Goal: Book appointment/travel/reservation

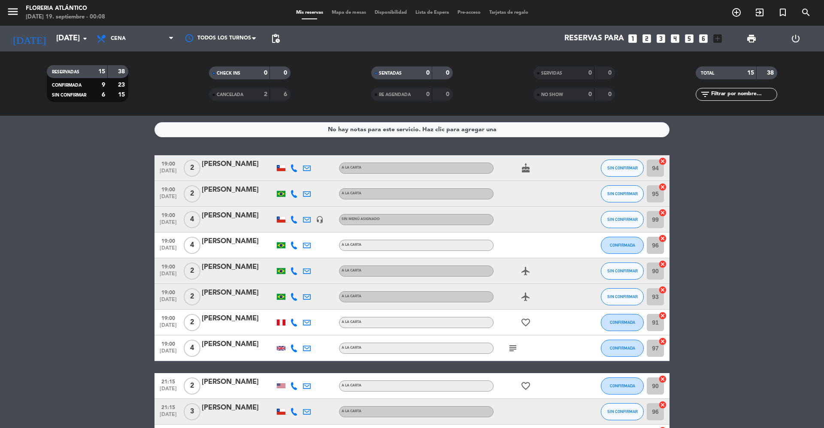
scroll to position [167, 0]
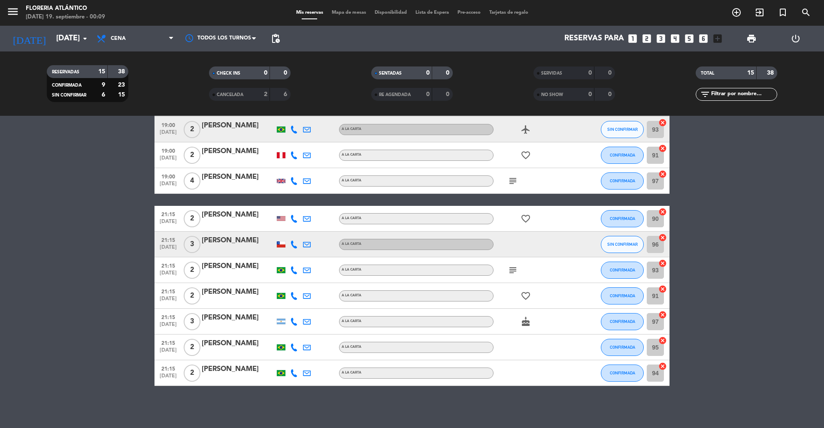
click at [65, 51] on div "[DATE] [DATE] arrow_drop_down" at bounding box center [49, 39] width 86 height 26
click at [62, 45] on input "[DATE]" at bounding box center [102, 38] width 100 height 17
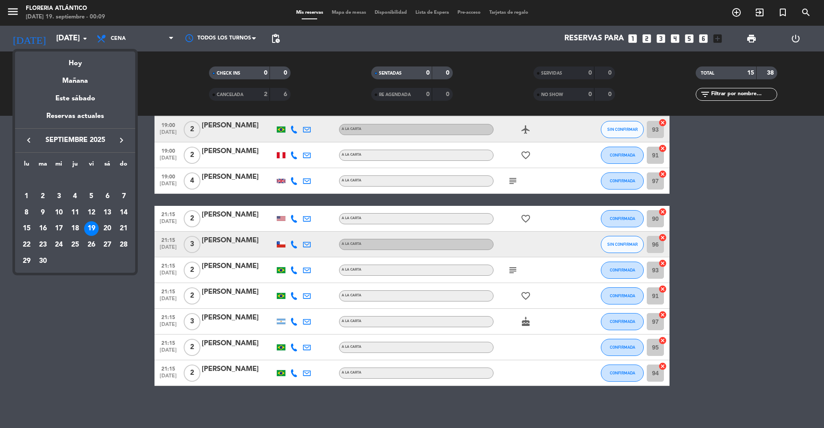
click at [124, 137] on icon "keyboard_arrow_right" at bounding box center [121, 140] width 10 height 10
click at [124, 136] on icon "keyboard_arrow_right" at bounding box center [121, 140] width 10 height 10
click at [43, 214] on div "13" at bounding box center [43, 212] width 15 height 15
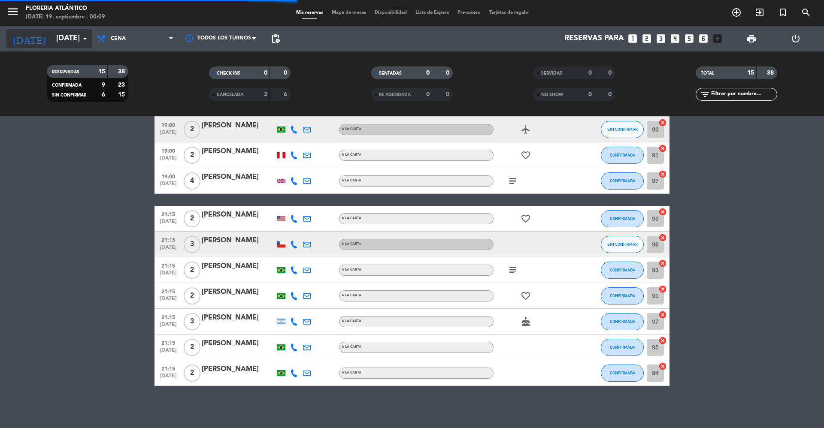
scroll to position [0, 0]
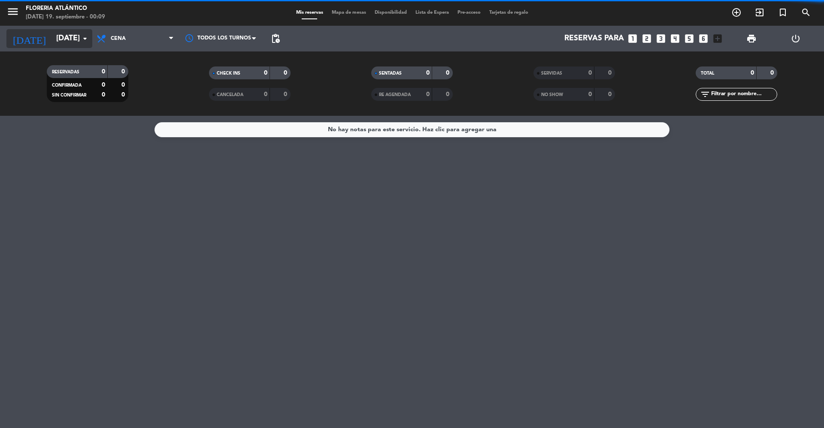
click at [52, 34] on input "[DATE]" at bounding box center [102, 38] width 100 height 17
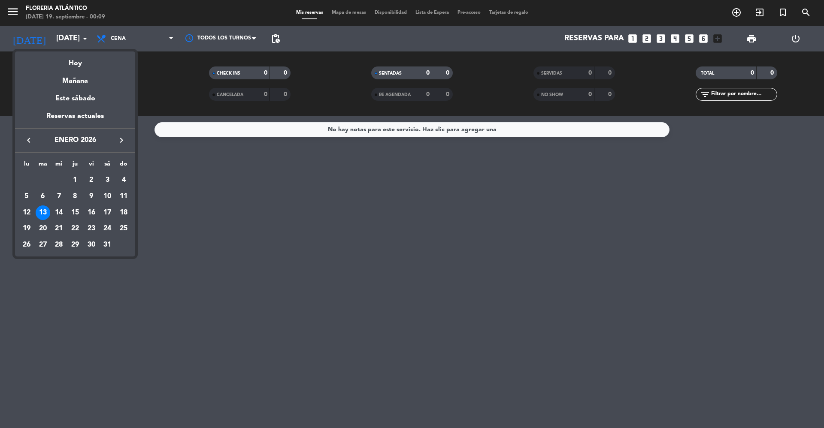
click at [31, 134] on div "keyboard_arrow_left [DATE] keyboard_arrow_right" at bounding box center [75, 140] width 120 height 24
click at [30, 137] on icon "keyboard_arrow_left" at bounding box center [29, 140] width 10 height 10
click at [72, 196] on div "4" at bounding box center [75, 196] width 15 height 15
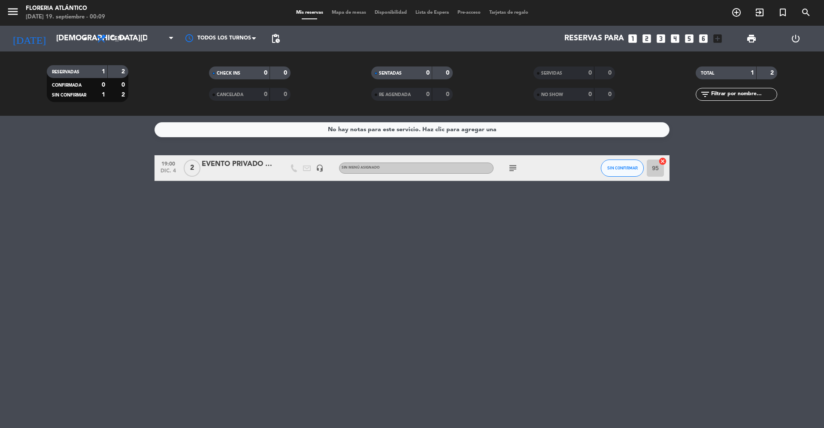
click at [508, 163] on icon "subject" at bounding box center [512, 168] width 10 height 10
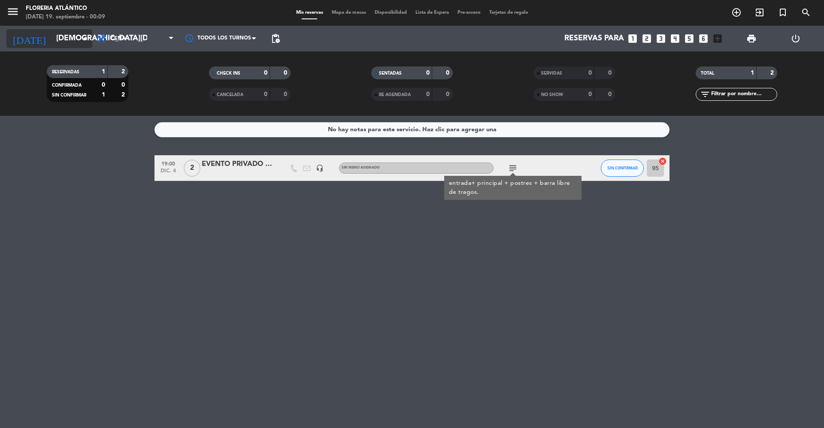
click at [52, 40] on input "[DEMOGRAPHIC_DATA][DATE]" at bounding box center [102, 38] width 100 height 17
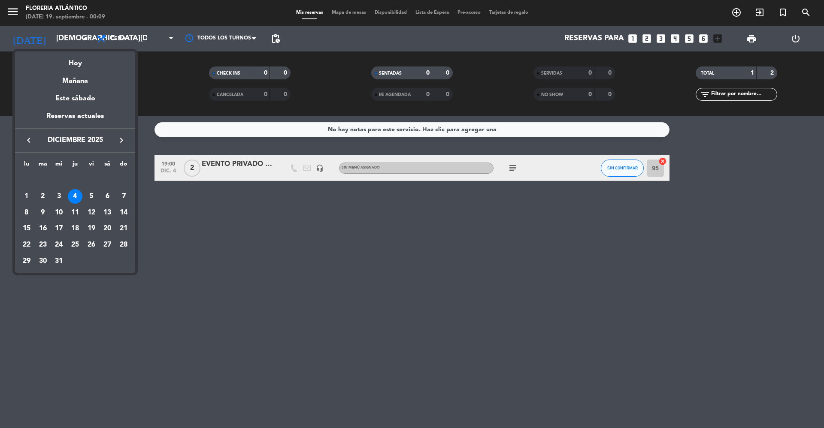
click at [33, 136] on icon "keyboard_arrow_left" at bounding box center [29, 140] width 10 height 10
click at [31, 135] on icon "keyboard_arrow_left" at bounding box center [29, 140] width 10 height 10
click at [29, 135] on icon "keyboard_arrow_left" at bounding box center [29, 140] width 10 height 10
click at [119, 138] on icon "keyboard_arrow_right" at bounding box center [121, 140] width 10 height 10
click at [86, 213] on div "10" at bounding box center [91, 212] width 15 height 15
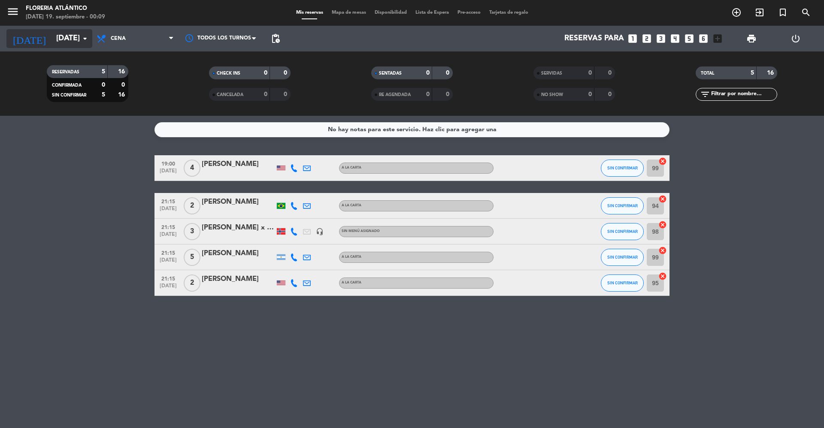
click at [54, 35] on input "[DATE]" at bounding box center [102, 38] width 100 height 17
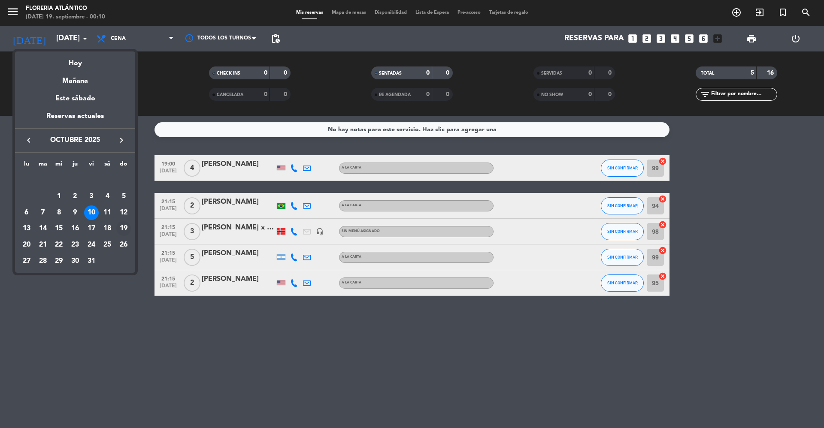
click at [130, 225] on td "19" at bounding box center [123, 228] width 16 height 16
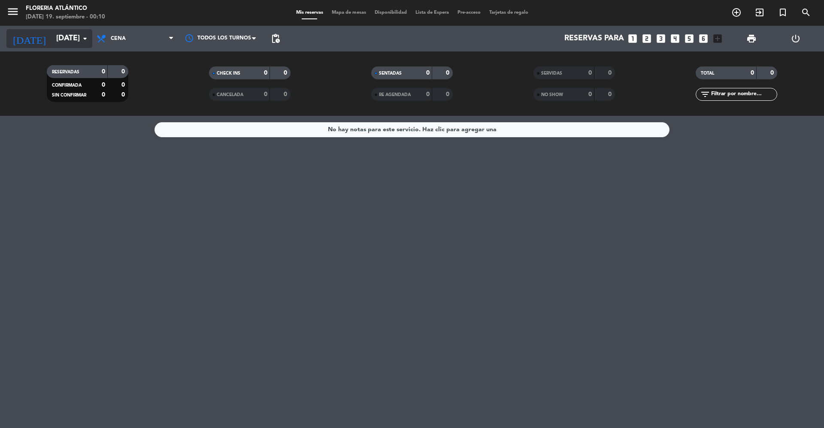
click at [52, 42] on input "[DATE]" at bounding box center [102, 38] width 100 height 17
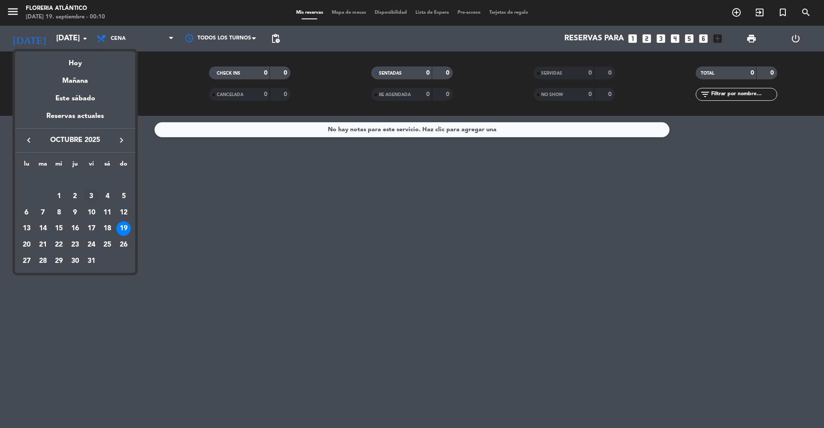
click at [86, 201] on div "3" at bounding box center [91, 196] width 15 height 15
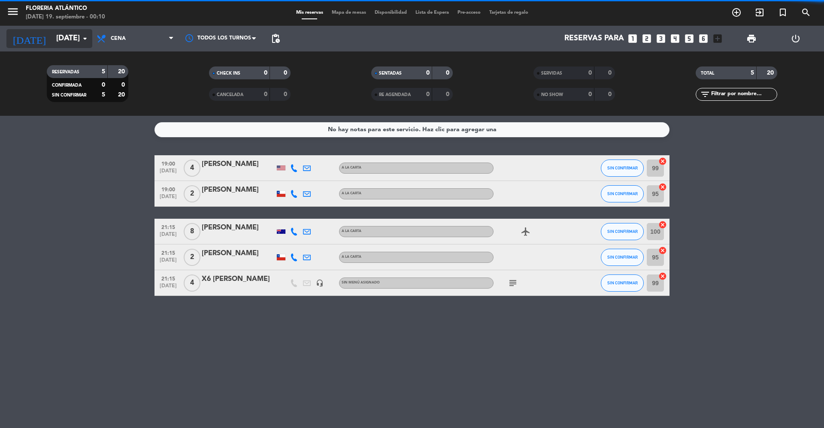
click at [59, 42] on input "[DATE]" at bounding box center [102, 38] width 100 height 17
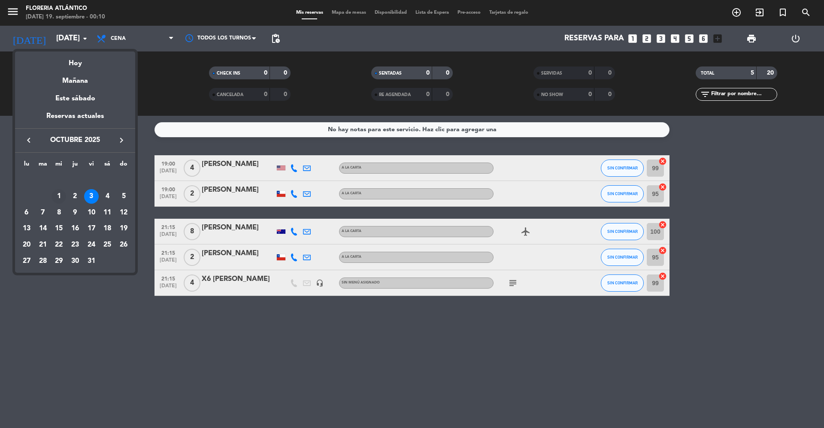
click at [62, 194] on div "1" at bounding box center [58, 196] width 15 height 15
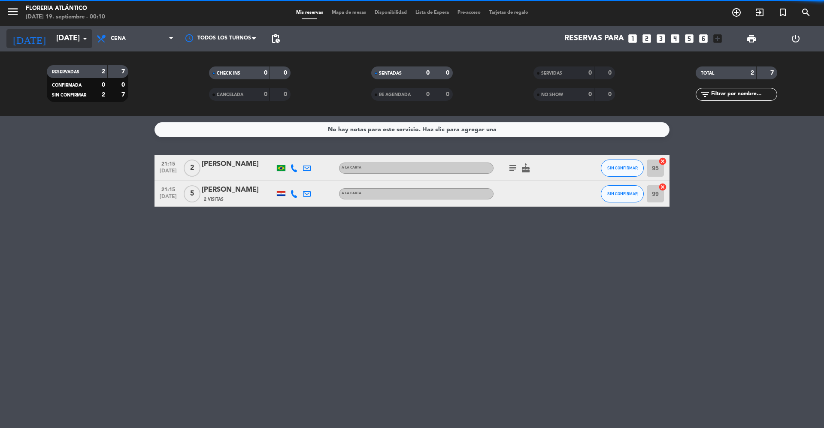
click at [54, 43] on input "[DATE]" at bounding box center [102, 38] width 100 height 17
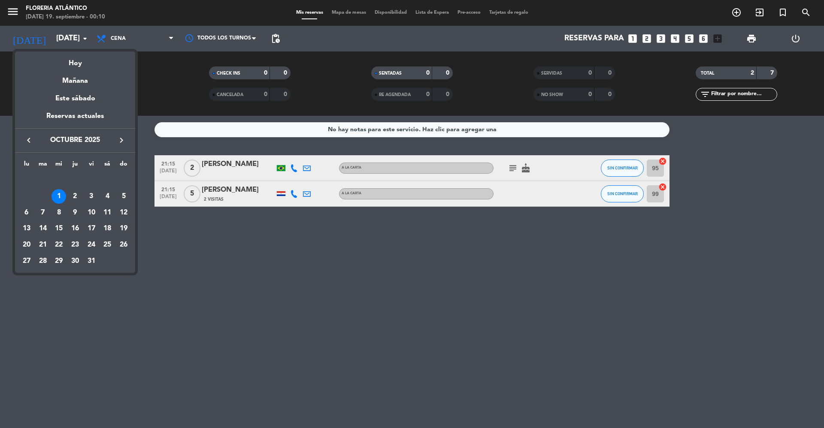
click at [29, 140] on icon "keyboard_arrow_left" at bounding box center [29, 140] width 10 height 10
click at [27, 263] on div "29" at bounding box center [26, 261] width 15 height 15
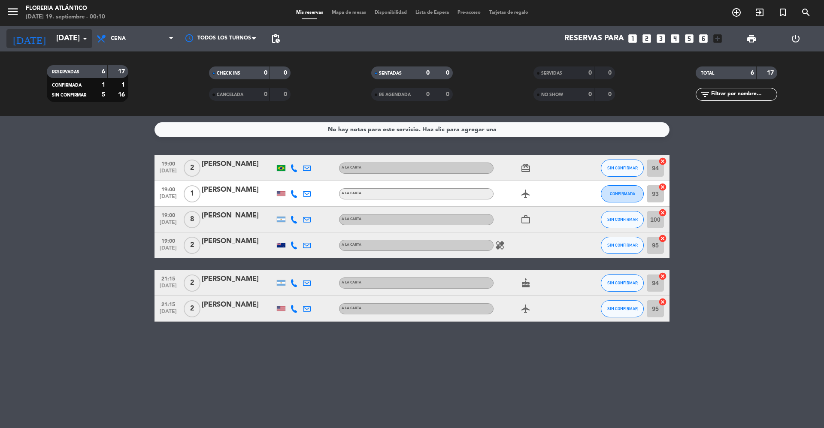
click at [52, 43] on input "[DATE]" at bounding box center [102, 38] width 100 height 17
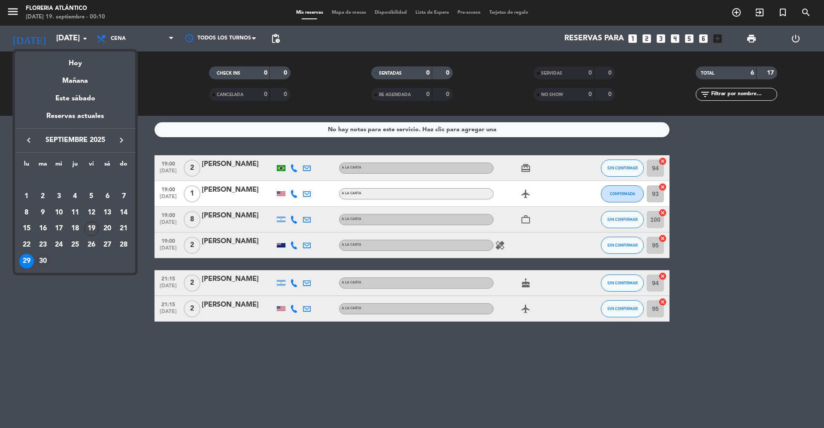
click at [40, 260] on div "30" at bounding box center [43, 261] width 15 height 15
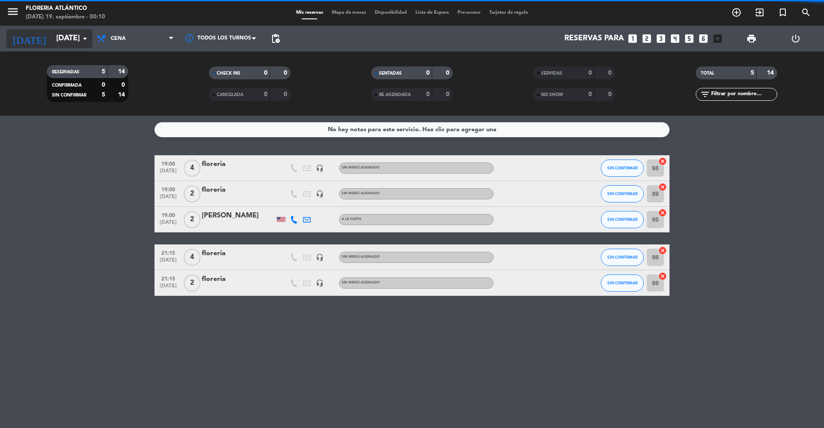
click at [62, 40] on input "[DATE]" at bounding box center [102, 38] width 100 height 17
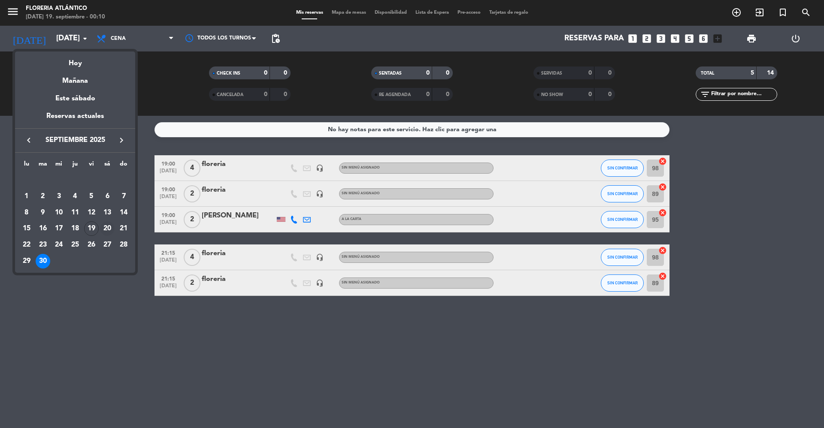
click at [102, 229] on div "20" at bounding box center [107, 228] width 15 height 15
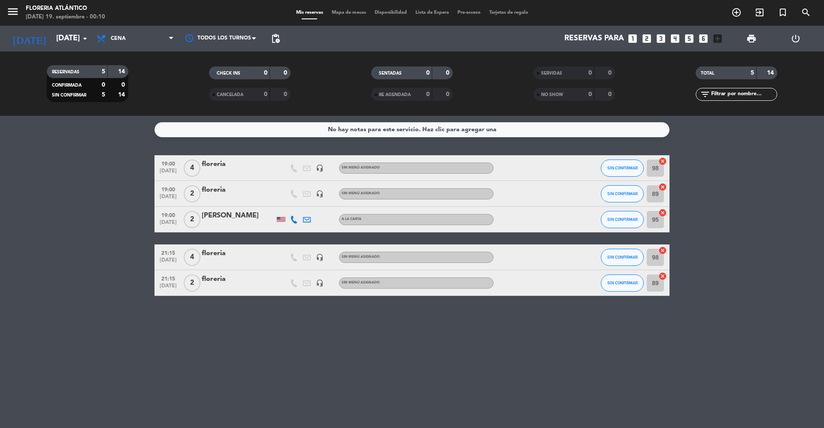
type input "[DATE]"
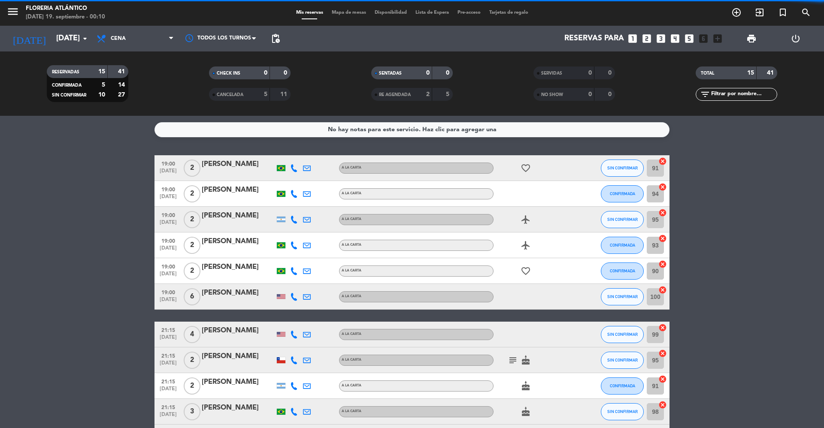
click at [341, 13] on span "Mapa de mesas" at bounding box center [348, 12] width 43 height 5
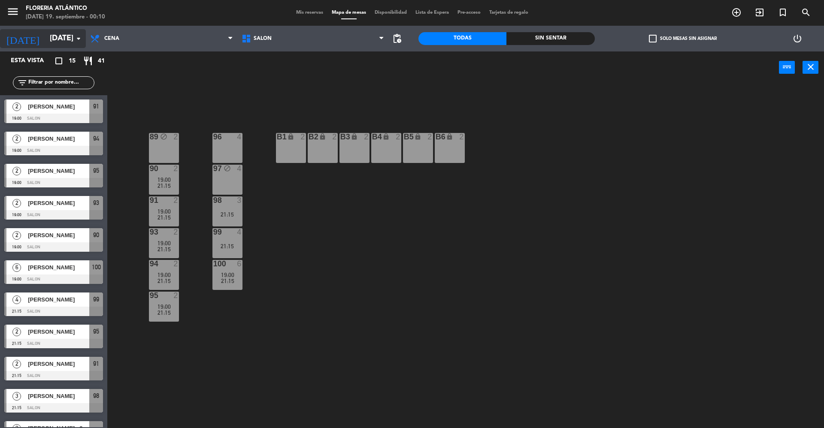
click at [65, 35] on input "[DATE]" at bounding box center [95, 38] width 100 height 17
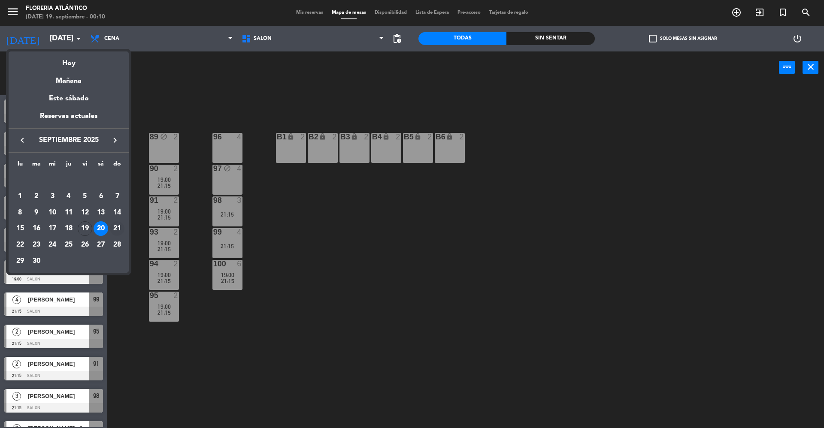
click at [117, 222] on div "21" at bounding box center [117, 228] width 15 height 15
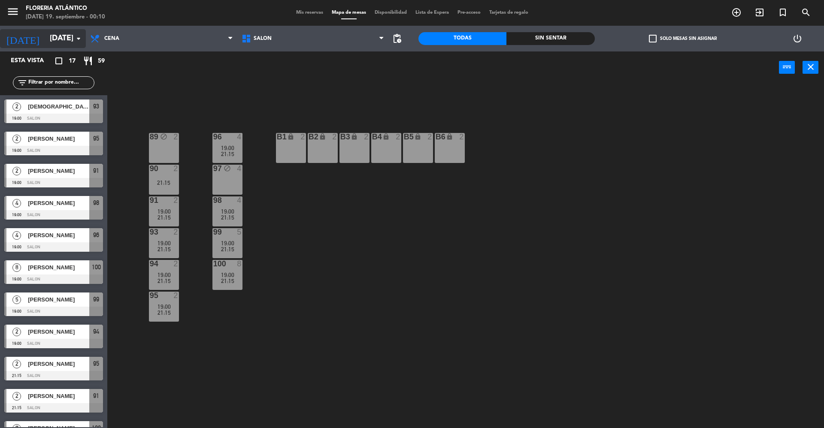
click at [47, 35] on input "[DATE]" at bounding box center [95, 38] width 100 height 17
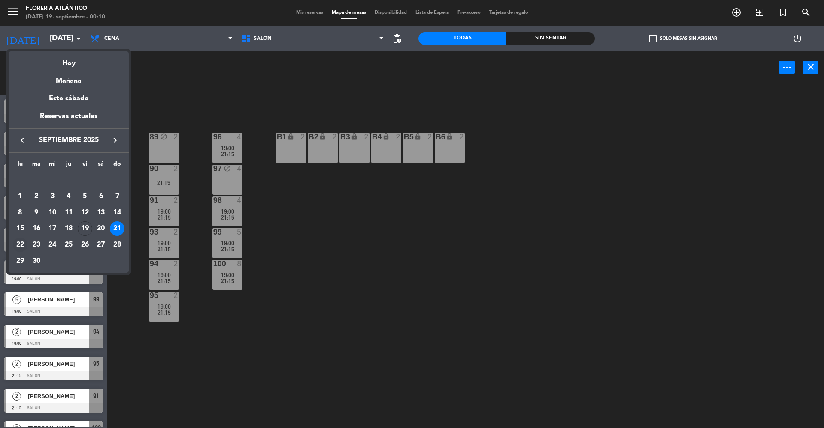
click at [23, 244] on div "22" at bounding box center [20, 245] width 15 height 15
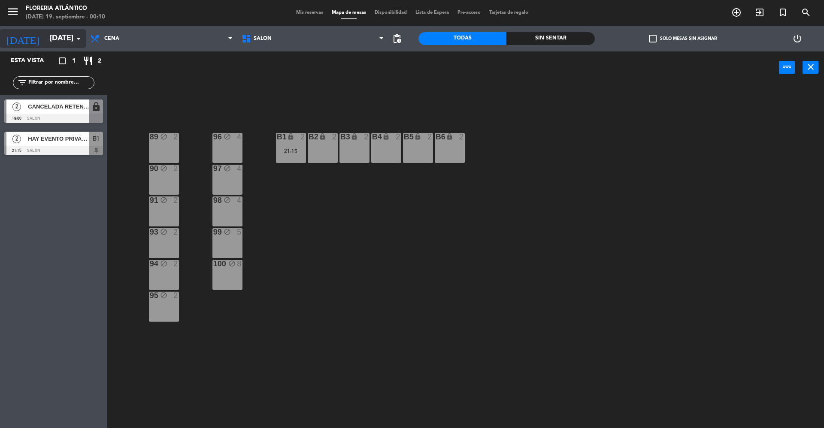
click at [60, 35] on input "[DATE]" at bounding box center [95, 38] width 100 height 17
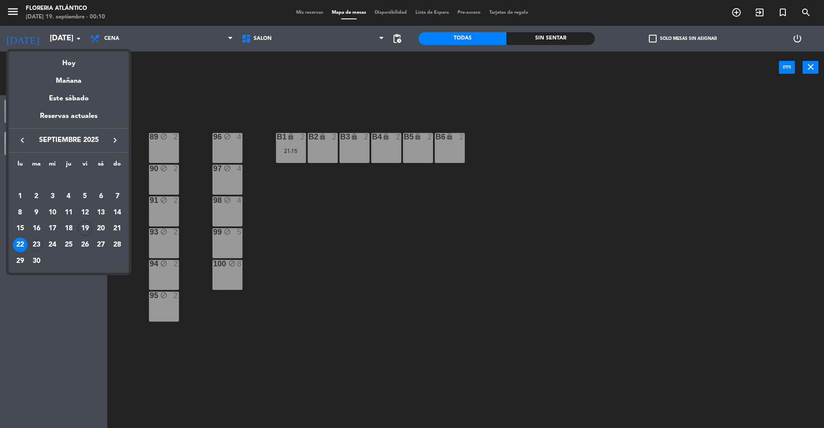
click at [35, 245] on div "23" at bounding box center [36, 245] width 15 height 15
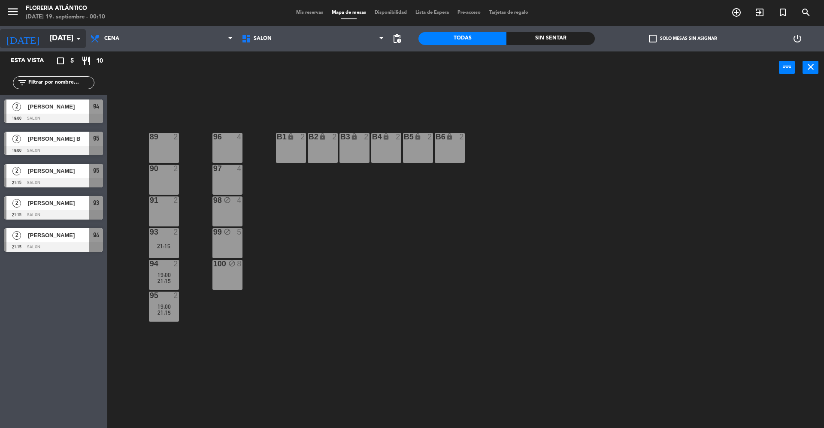
click at [48, 31] on input "[DATE]" at bounding box center [95, 38] width 100 height 17
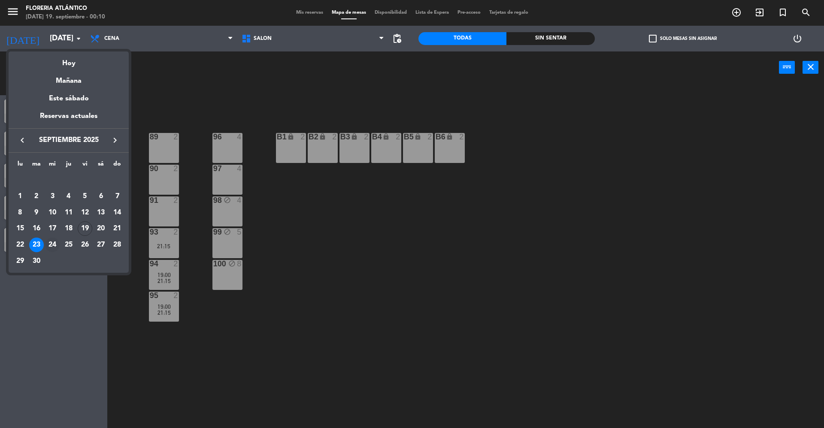
click at [52, 239] on div "24" at bounding box center [52, 245] width 15 height 15
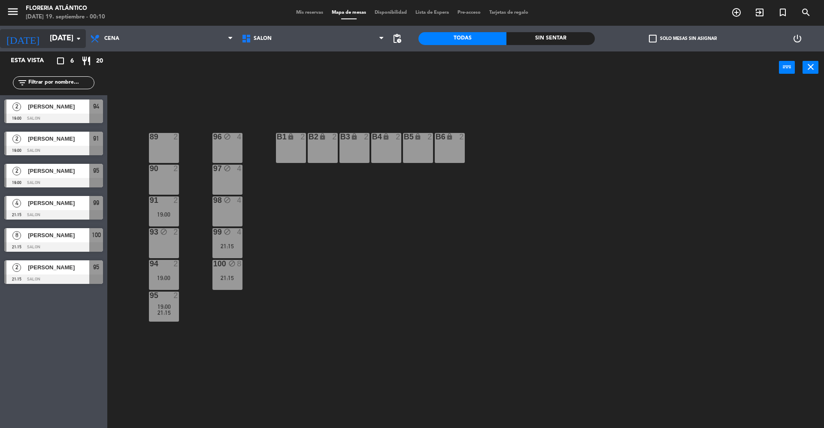
click at [57, 42] on input "[DATE]" at bounding box center [95, 38] width 100 height 17
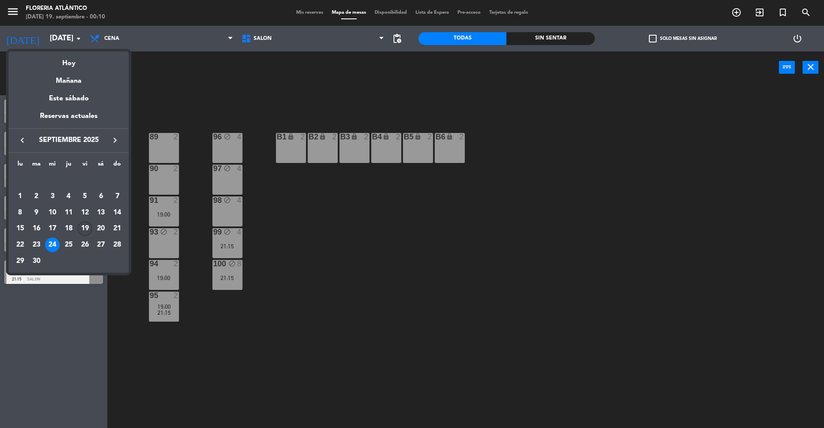
click at [86, 224] on div "19" at bounding box center [85, 228] width 15 height 15
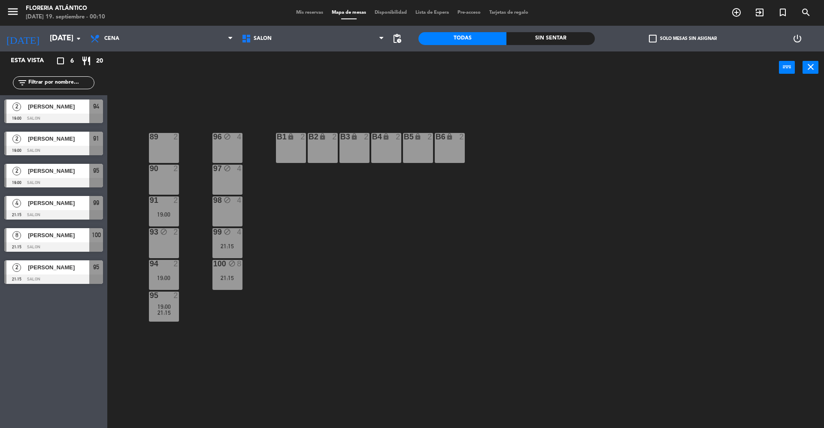
type input "[DATE]"
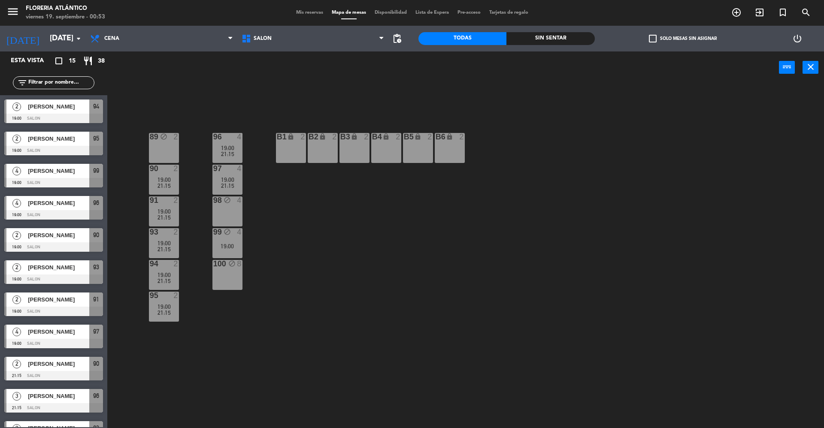
click at [307, 9] on div "Mis reservas Mapa de mesas Disponibilidad Lista de Espera Pre-acceso Tarjetas d…" at bounding box center [412, 13] width 241 height 8
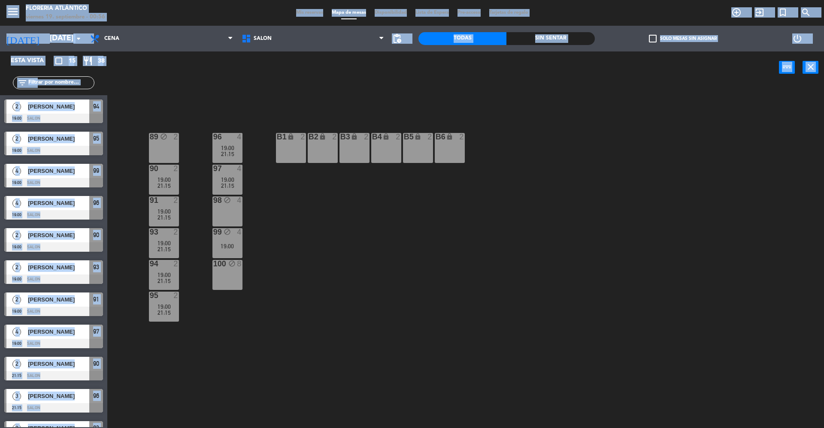
drag, startPoint x: 0, startPoint y: 7, endPoint x: 749, endPoint y: 365, distance: 829.5
click at [749, 365] on ng-component "menu Floreria Atlántico [DATE] 19. septiembre - 00:56 Mis reservas Mapa de mesa…" at bounding box center [412, 215] width 824 height 430
click at [737, 354] on div "89 block 2 96 4 19:00 21:15 B1 lock 2 B2 lock 2 B3 lock 2 B4 lock 2 B5 lock 2 B…" at bounding box center [469, 258] width 708 height 344
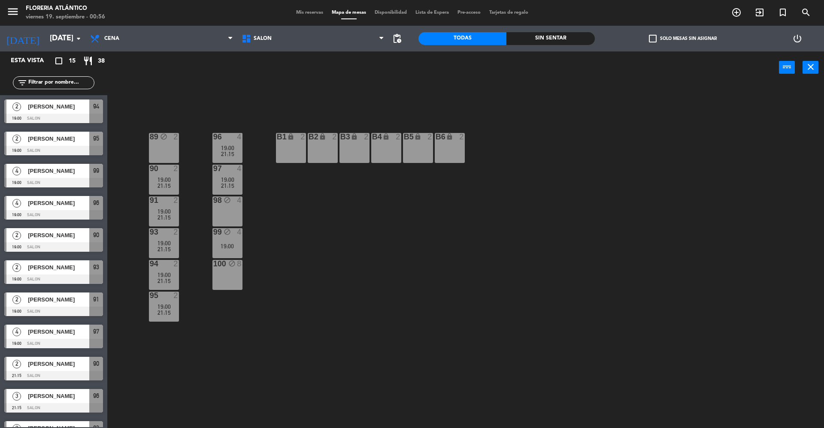
drag, startPoint x: 300, startPoint y: 269, endPoint x: 280, endPoint y: 245, distance: 31.6
click at [301, 269] on div "89 block 2 96 4 19:00 21:15 B1 lock 2 B2 lock 2 B3 lock 2 B4 lock 2 B5 lock 2 B…" at bounding box center [469, 258] width 708 height 344
drag, startPoint x: 0, startPoint y: 0, endPoint x: 823, endPoint y: 445, distance: 935.3
click at [823, 428] on html "close × Floreria Atlántico × chrome_reader_mode Listado de Reservas account_box…" at bounding box center [412, 214] width 824 height 428
click at [718, 366] on div "89 block 2 96 4 19:00 21:15 B1 lock 2 B2 lock 2 B3 lock 2 B4 lock 2 B5 lock 2 B…" at bounding box center [469, 258] width 708 height 344
